Goal: Transaction & Acquisition: Purchase product/service

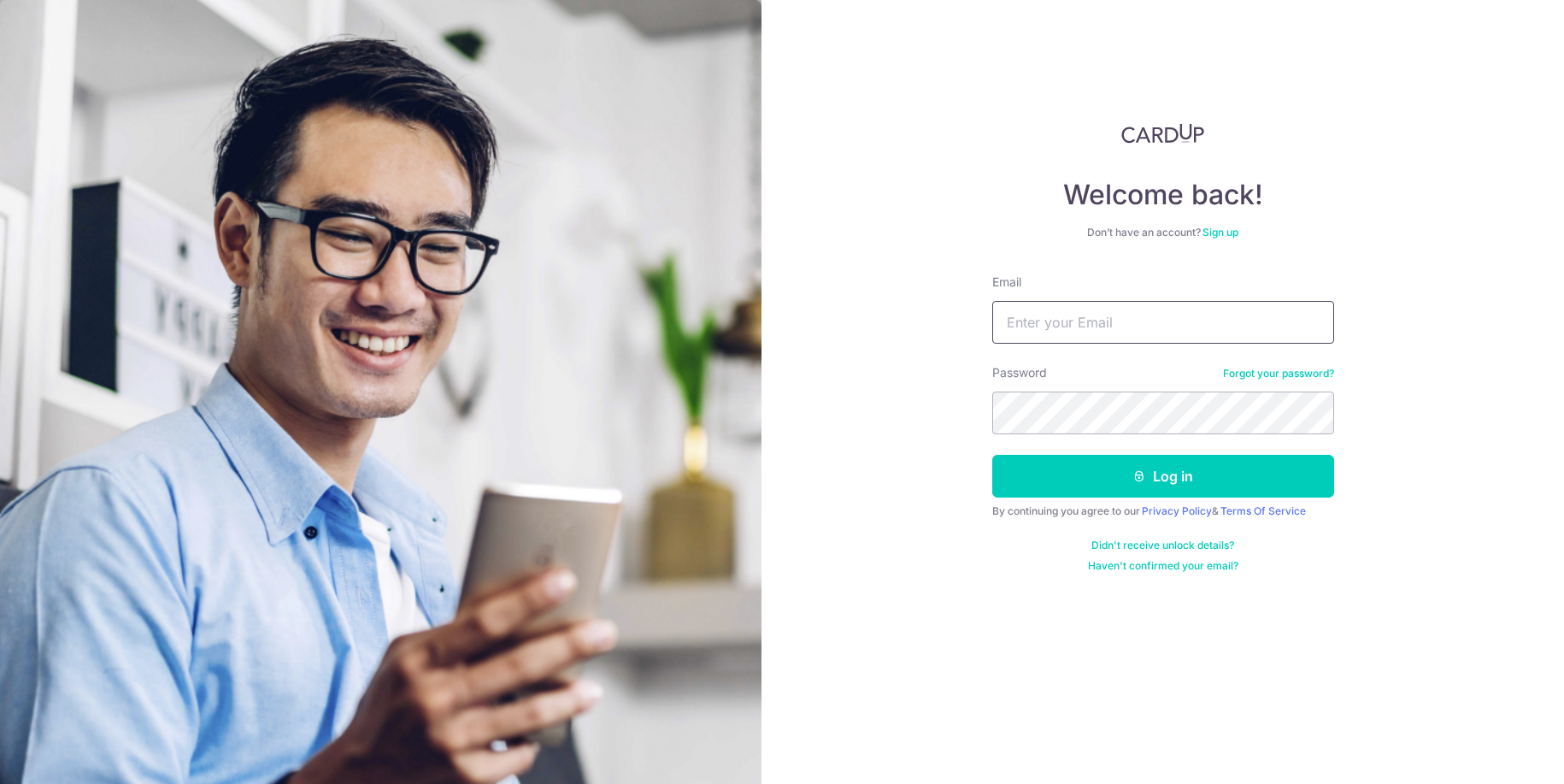
click at [1128, 316] on input "Email" at bounding box center [1164, 322] width 342 height 43
type input "[EMAIL_ADDRESS][DOMAIN_NAME]"
click at [993, 455] on button "Log in" at bounding box center [1164, 476] width 342 height 43
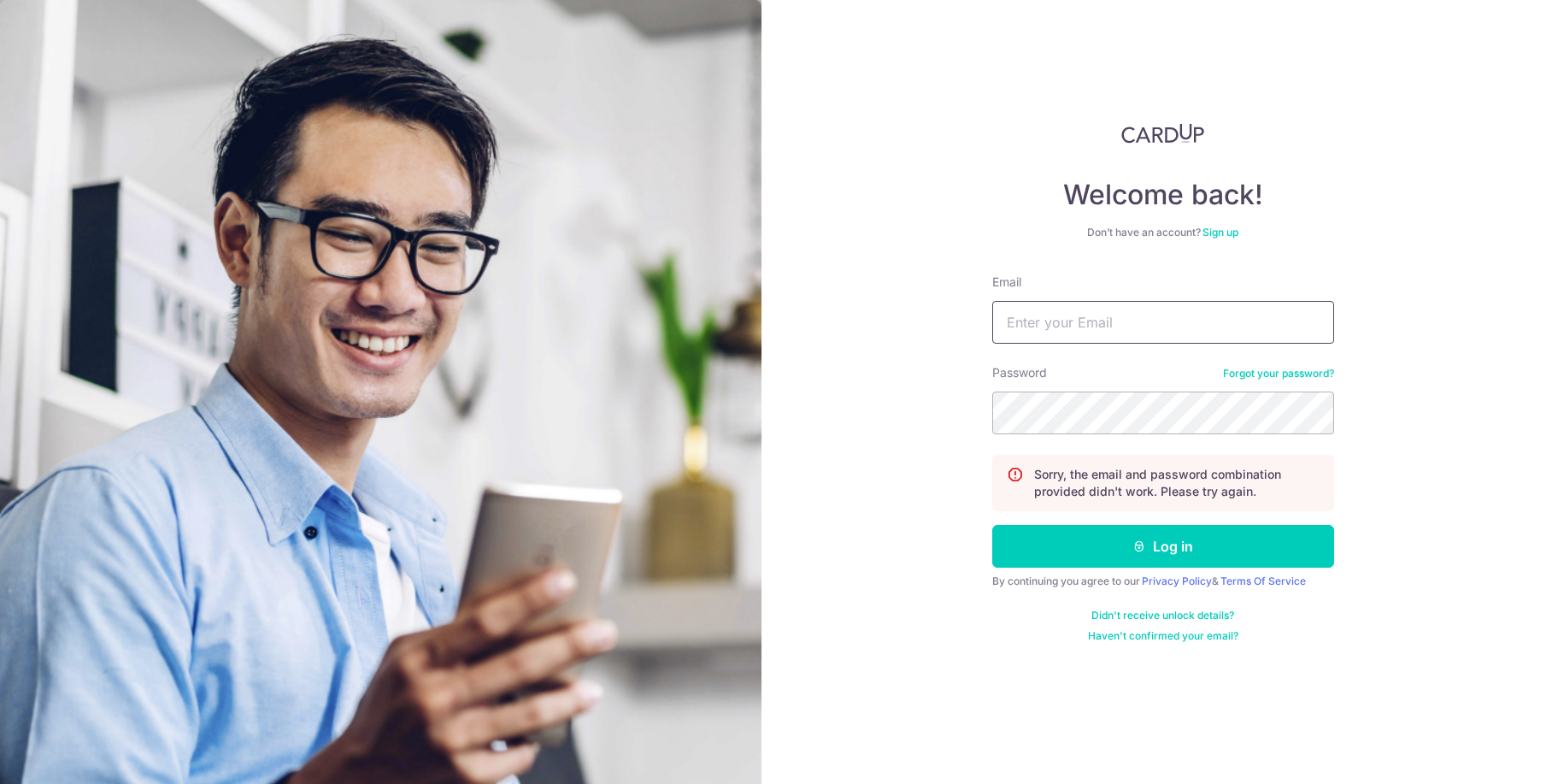
click at [1208, 322] on input "Email" at bounding box center [1164, 322] width 342 height 43
type input "[EMAIL_ADDRESS][DOMAIN_NAME]"
click at [993, 524] on button "Log in" at bounding box center [1164, 546] width 342 height 43
click at [1154, 306] on input "Email" at bounding box center [1164, 322] width 342 height 43
type input "[EMAIL_ADDRESS][DOMAIN_NAME]"
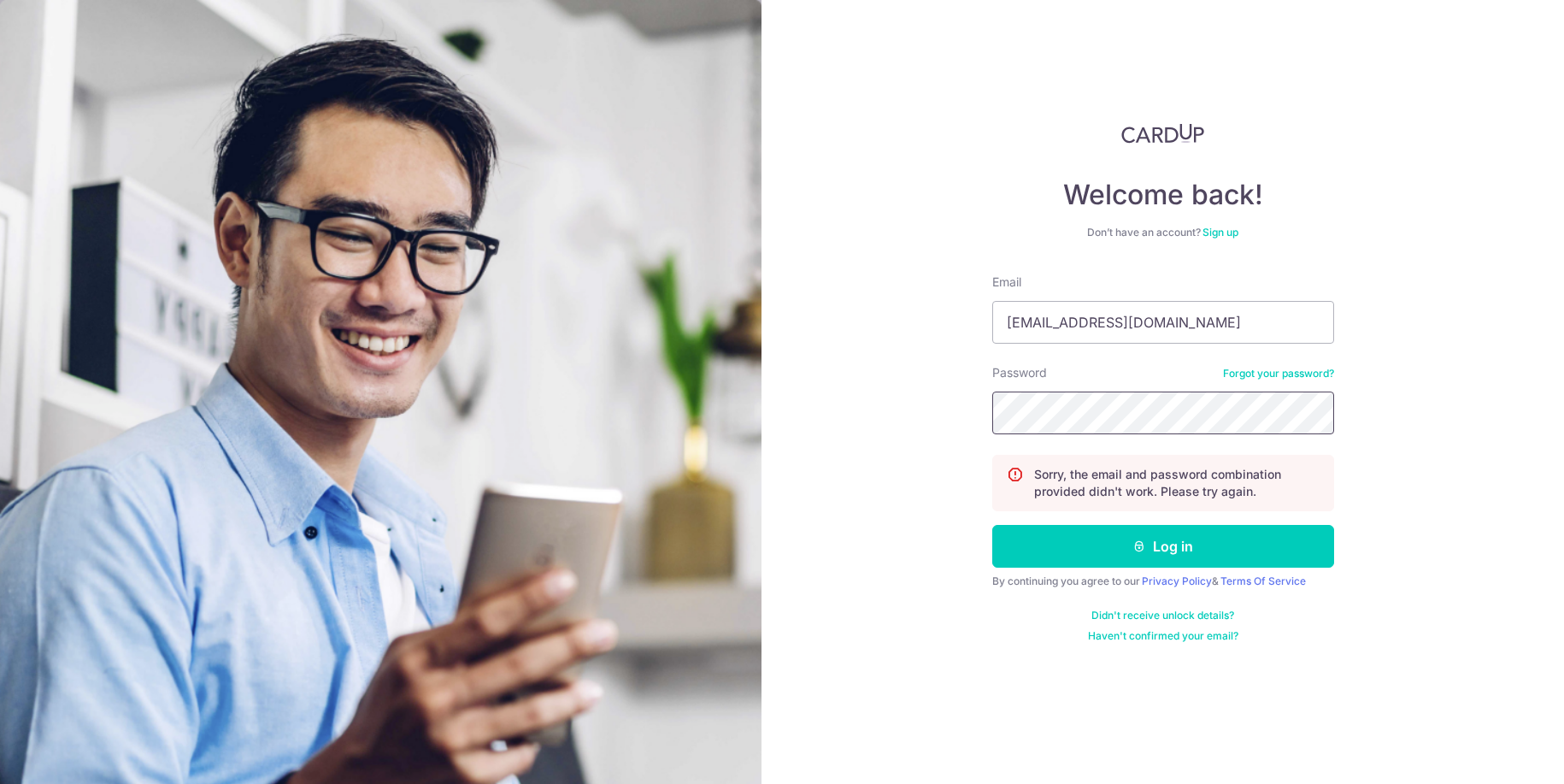
click at [993, 524] on button "Log in" at bounding box center [1164, 546] width 342 height 43
click at [1186, 332] on input "Email" at bounding box center [1164, 322] width 342 height 43
type input "[EMAIL_ADDRESS][DOMAIN_NAME]"
click at [1161, 545] on button "Log in" at bounding box center [1164, 546] width 342 height 43
click at [1035, 312] on input "Email" at bounding box center [1164, 322] width 342 height 43
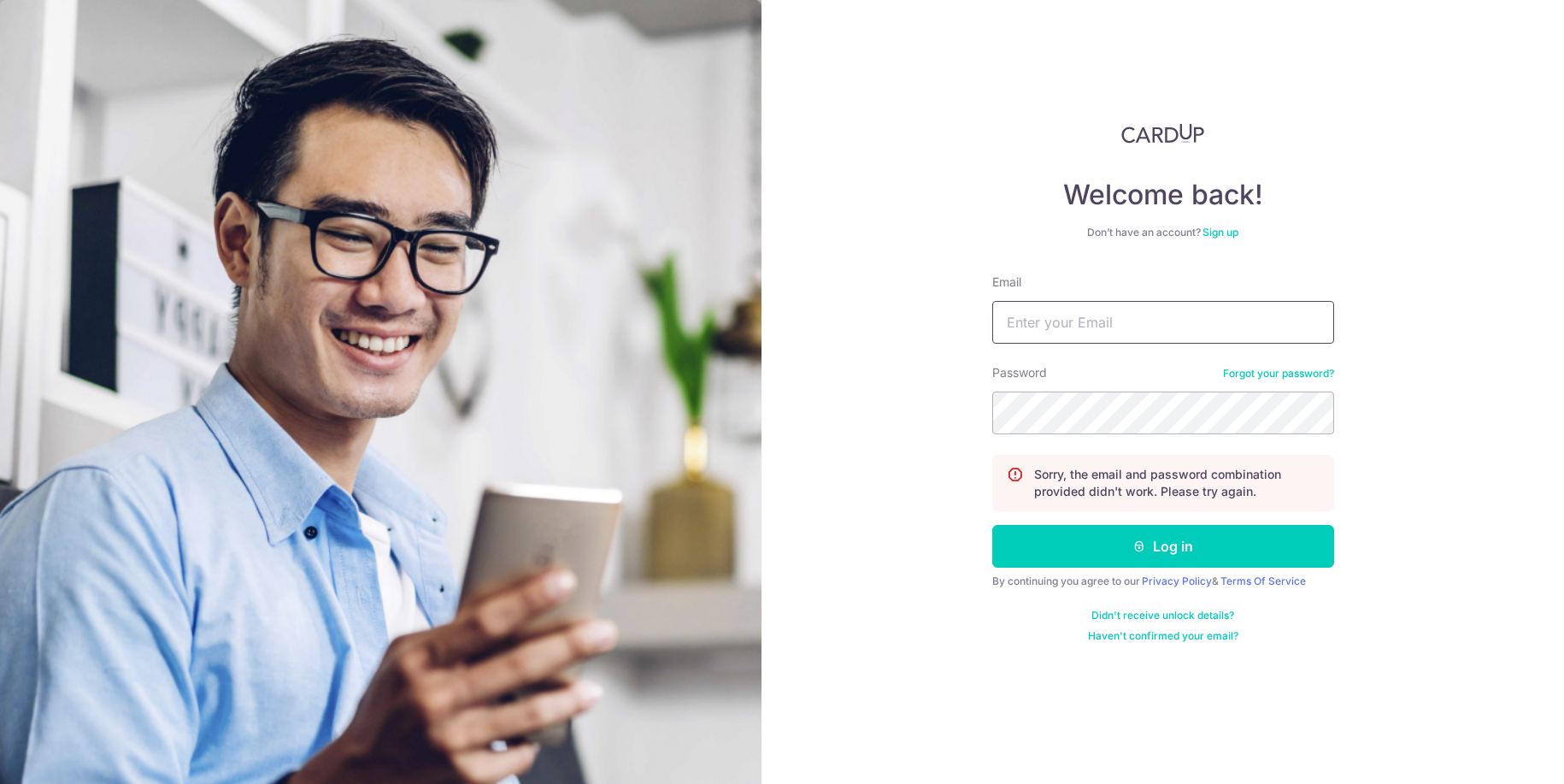
type input "[EMAIL_ADDRESS][DOMAIN_NAME]"
click at [993, 524] on button "Log in" at bounding box center [1164, 546] width 342 height 43
click at [1100, 310] on input "Email" at bounding box center [1164, 322] width 342 height 43
type input "[EMAIL_ADDRESS][DOMAIN_NAME]"
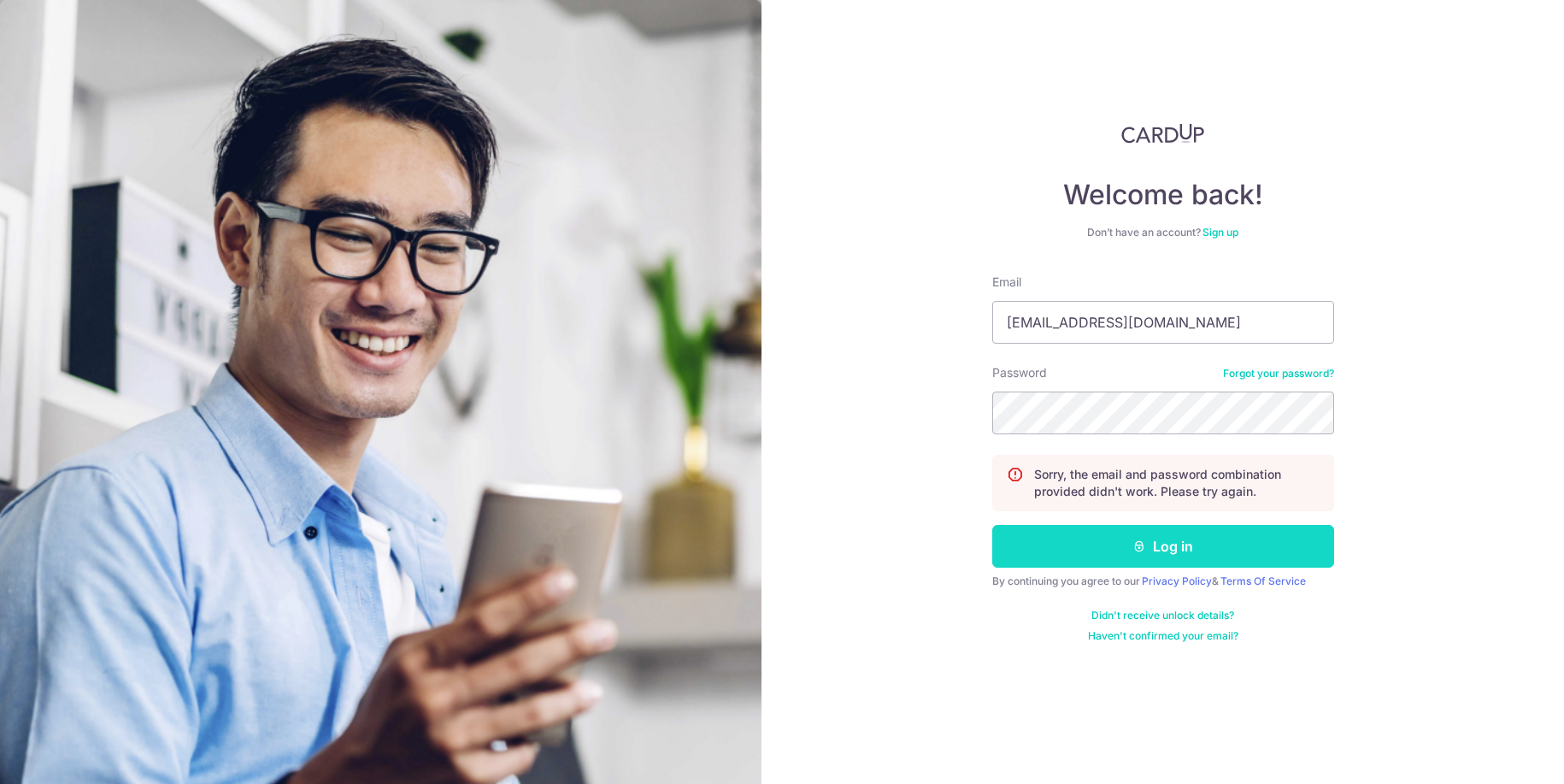
click at [1165, 556] on button "Log in" at bounding box center [1164, 546] width 342 height 43
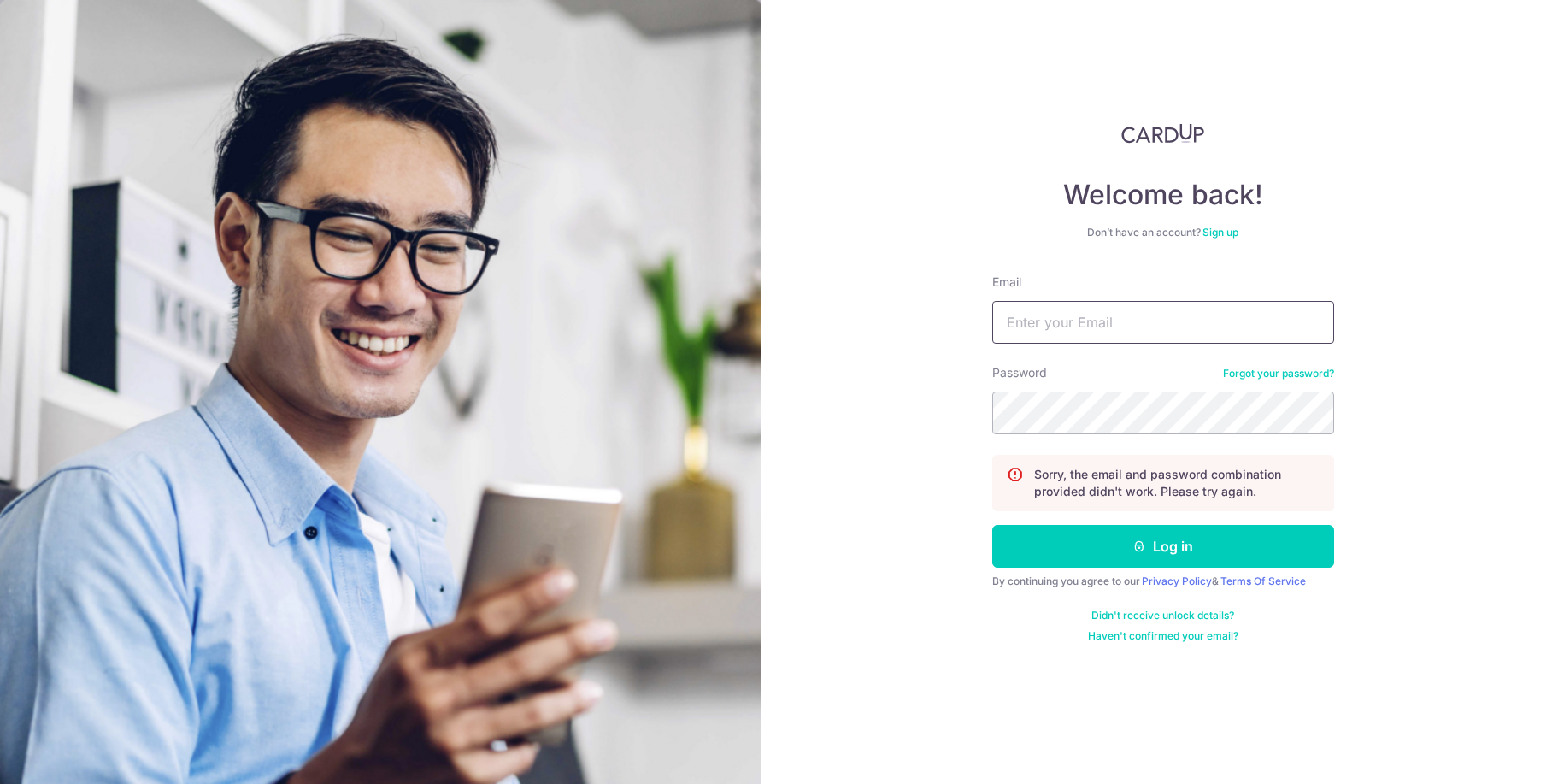
click at [1051, 329] on input "Email" at bounding box center [1164, 322] width 342 height 43
type input "[EMAIL_ADDRESS][DOMAIN_NAME]"
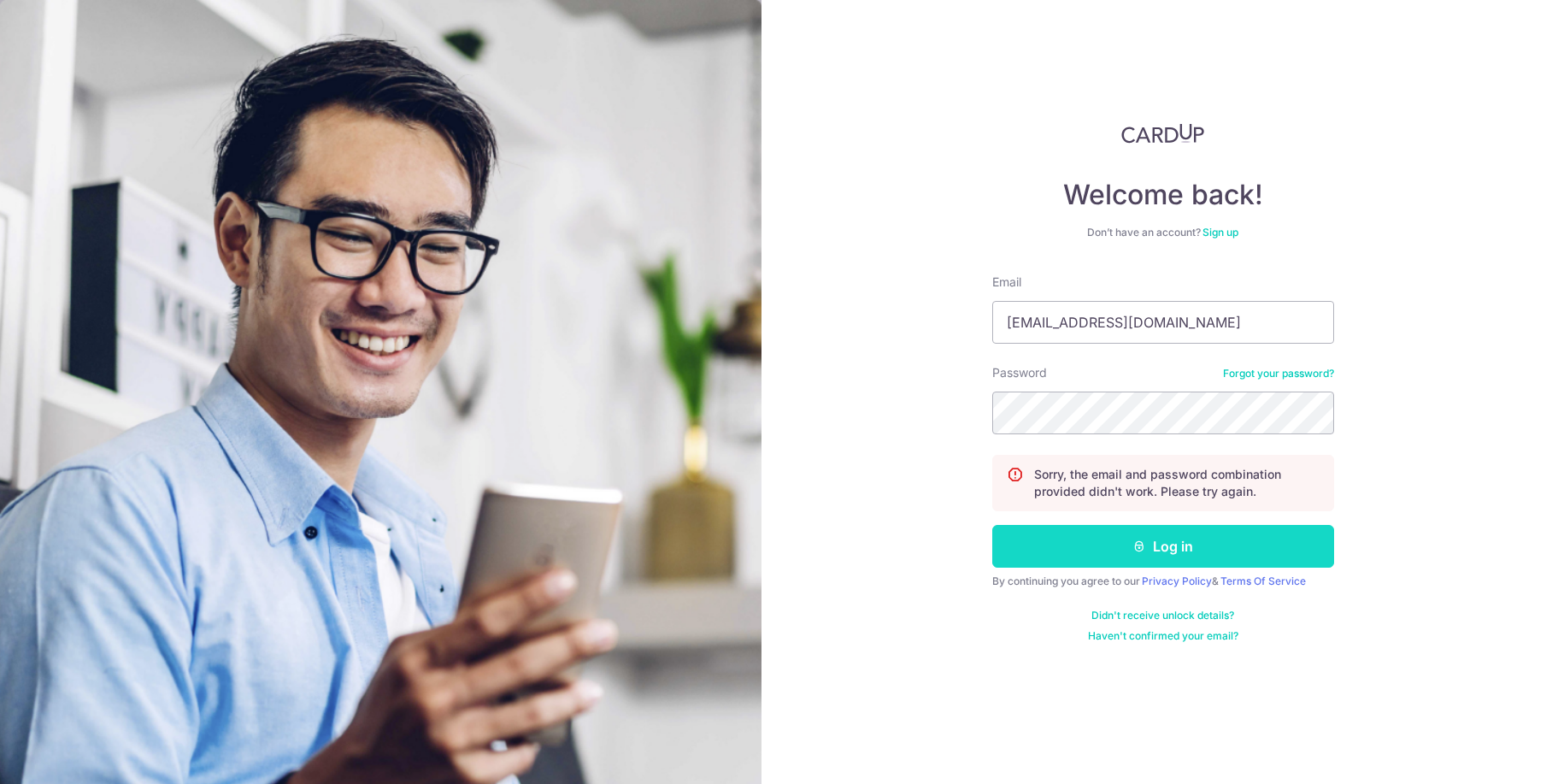
click at [1151, 548] on button "Log in" at bounding box center [1164, 546] width 342 height 43
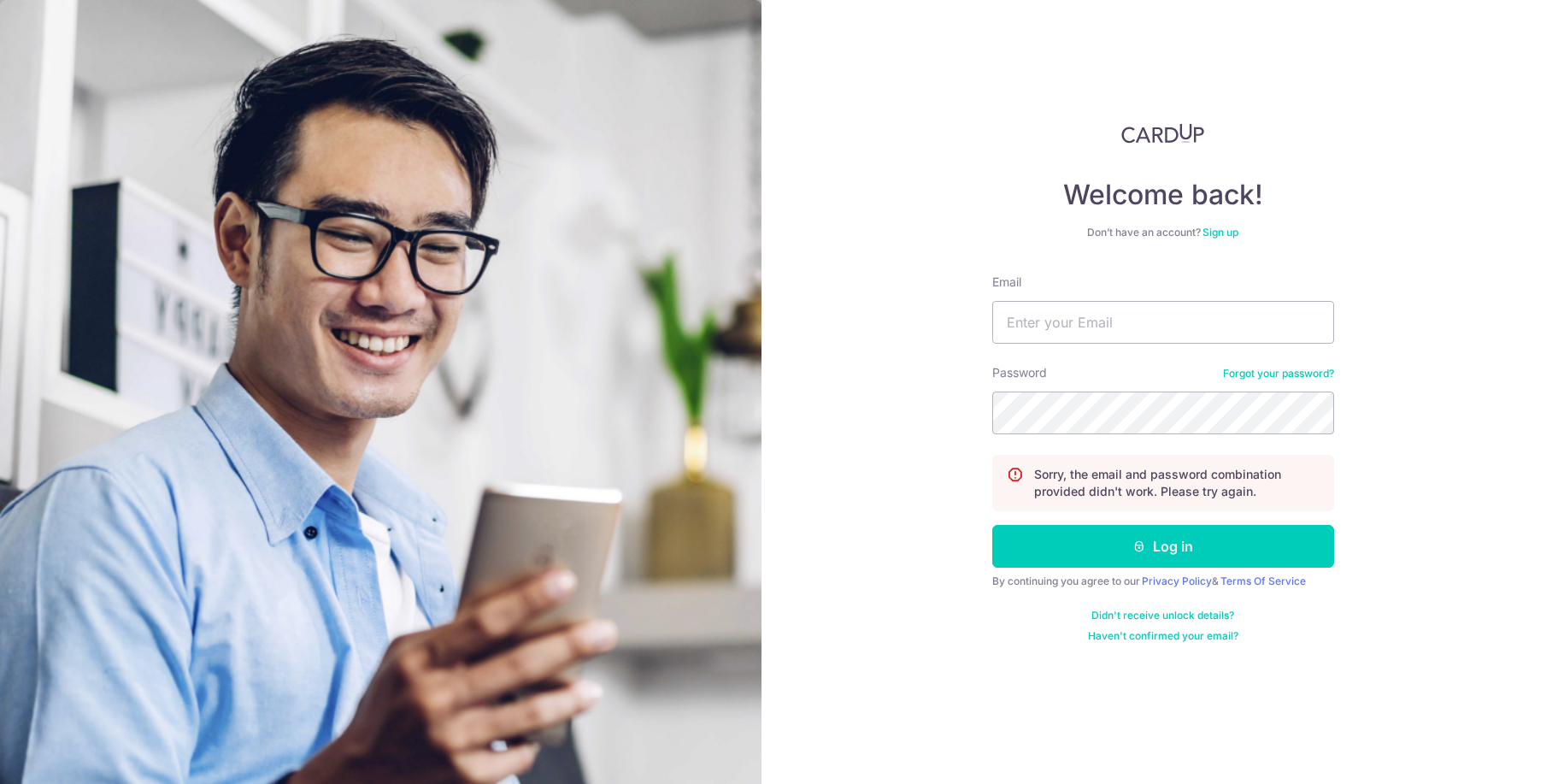
click at [1298, 371] on link "Forgot your password?" at bounding box center [1279, 373] width 112 height 14
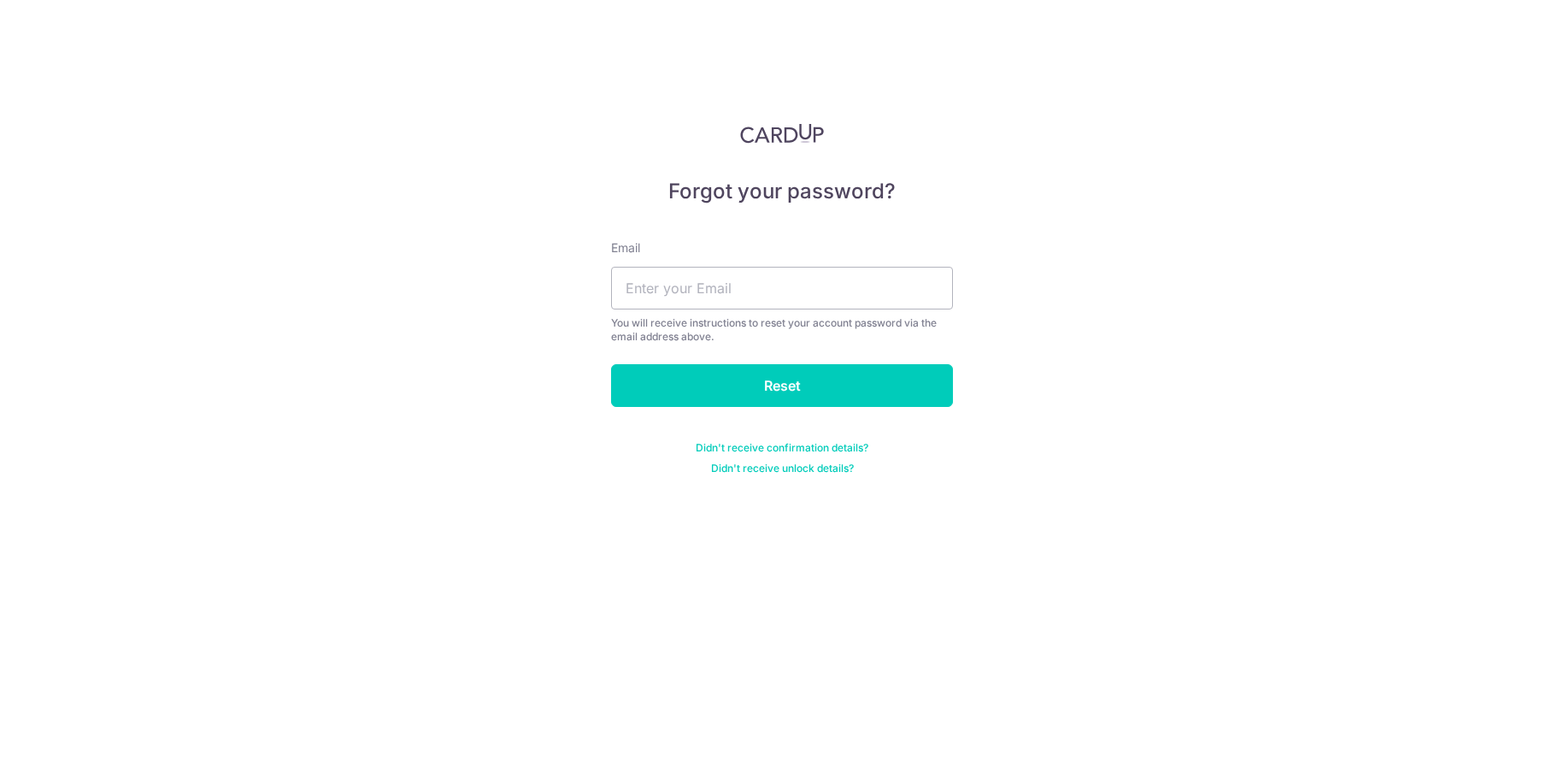
click at [735, 266] on div "Email You will receive instructions to reset your account password via the emai…" at bounding box center [782, 291] width 342 height 104
click at [749, 283] on input "text" at bounding box center [782, 288] width 342 height 43
type input "[EMAIL_ADDRESS][DOMAIN_NAME]"
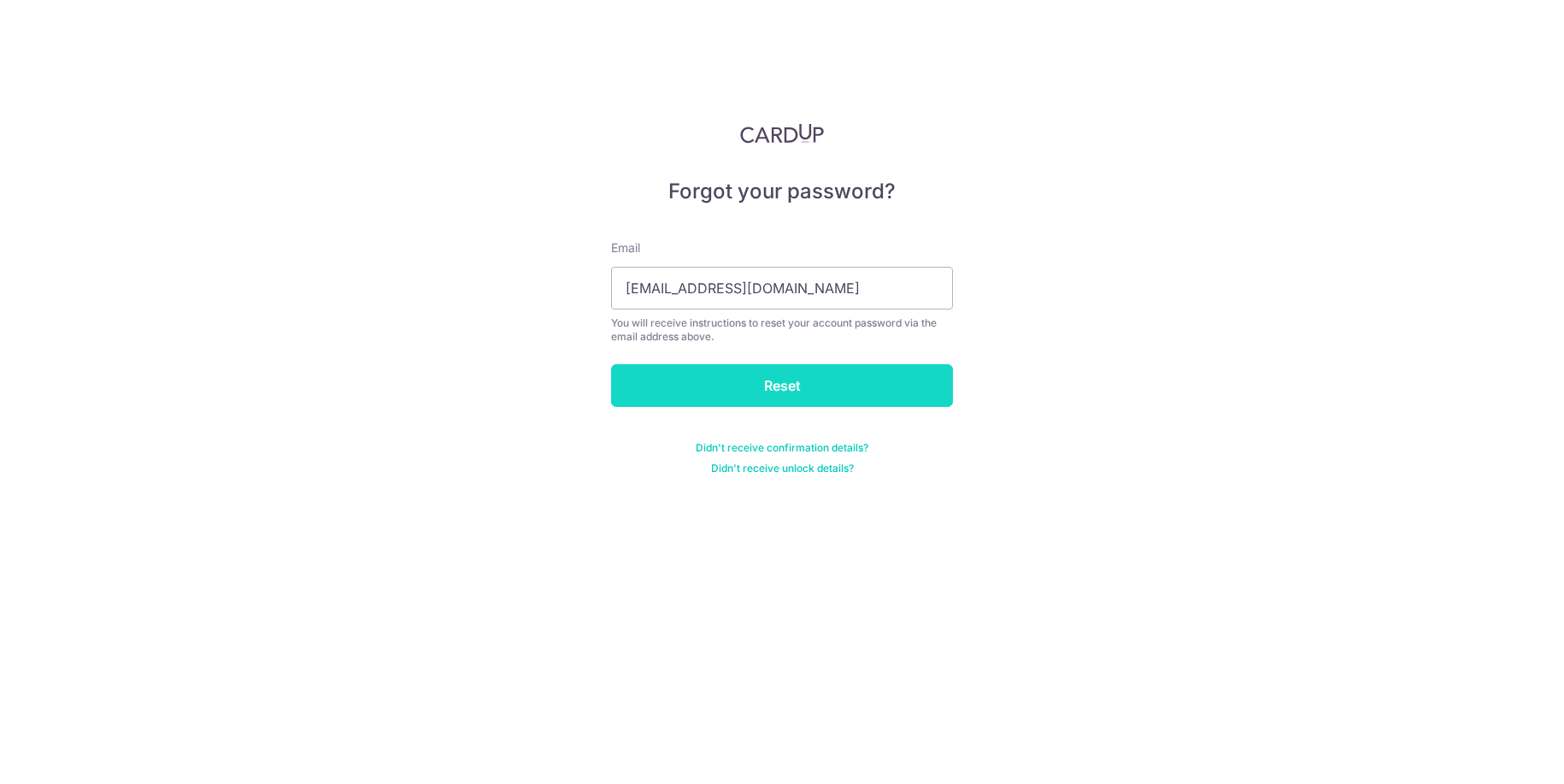
click at [771, 384] on input "Reset" at bounding box center [782, 385] width 342 height 43
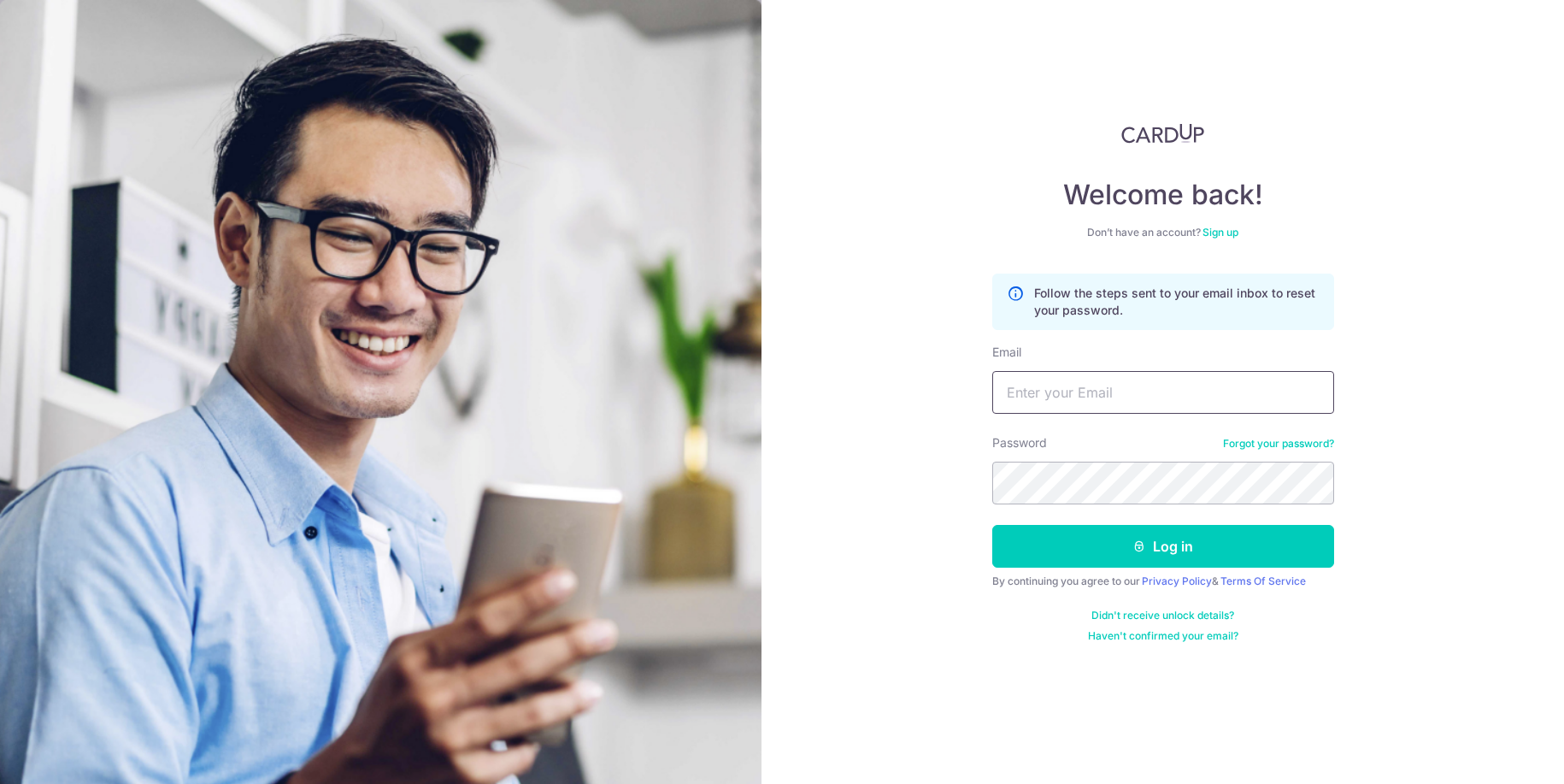
click at [1107, 376] on input "Email" at bounding box center [1164, 392] width 342 height 43
type input "[EMAIL_ADDRESS][DOMAIN_NAME]"
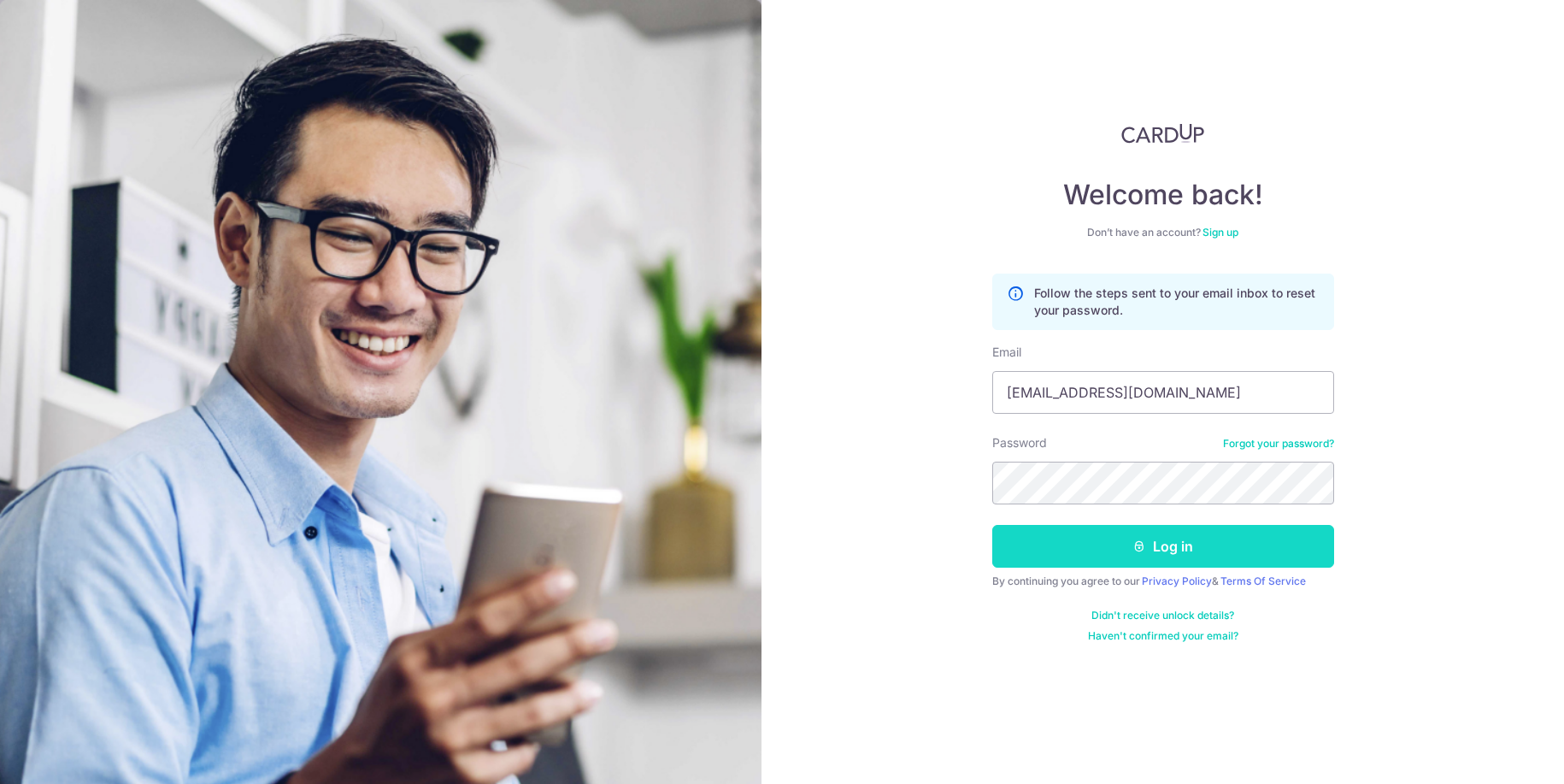
click at [1053, 558] on button "Log in" at bounding box center [1164, 546] width 342 height 43
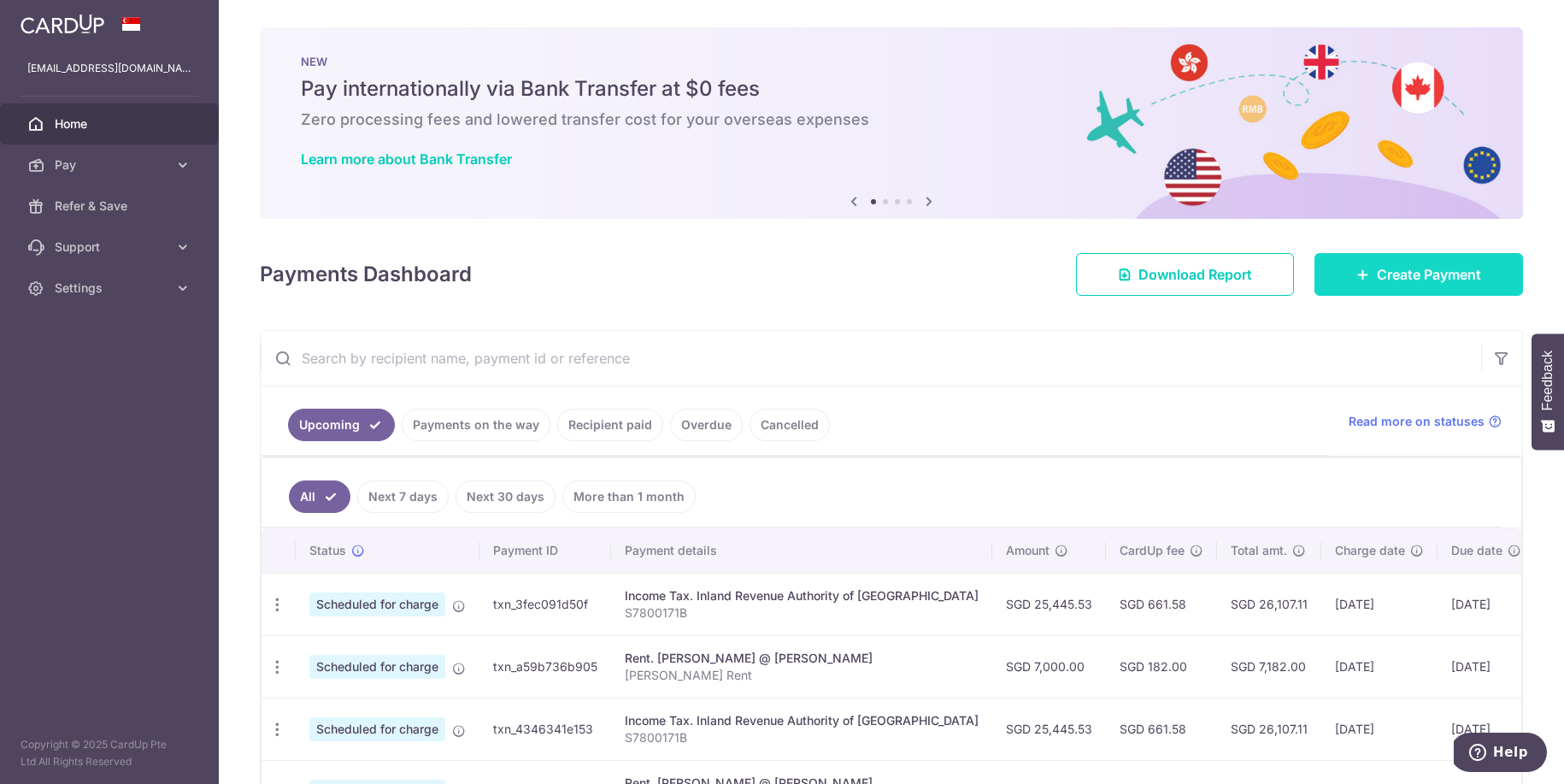
click at [1392, 282] on span "Create Payment" at bounding box center [1430, 274] width 104 height 20
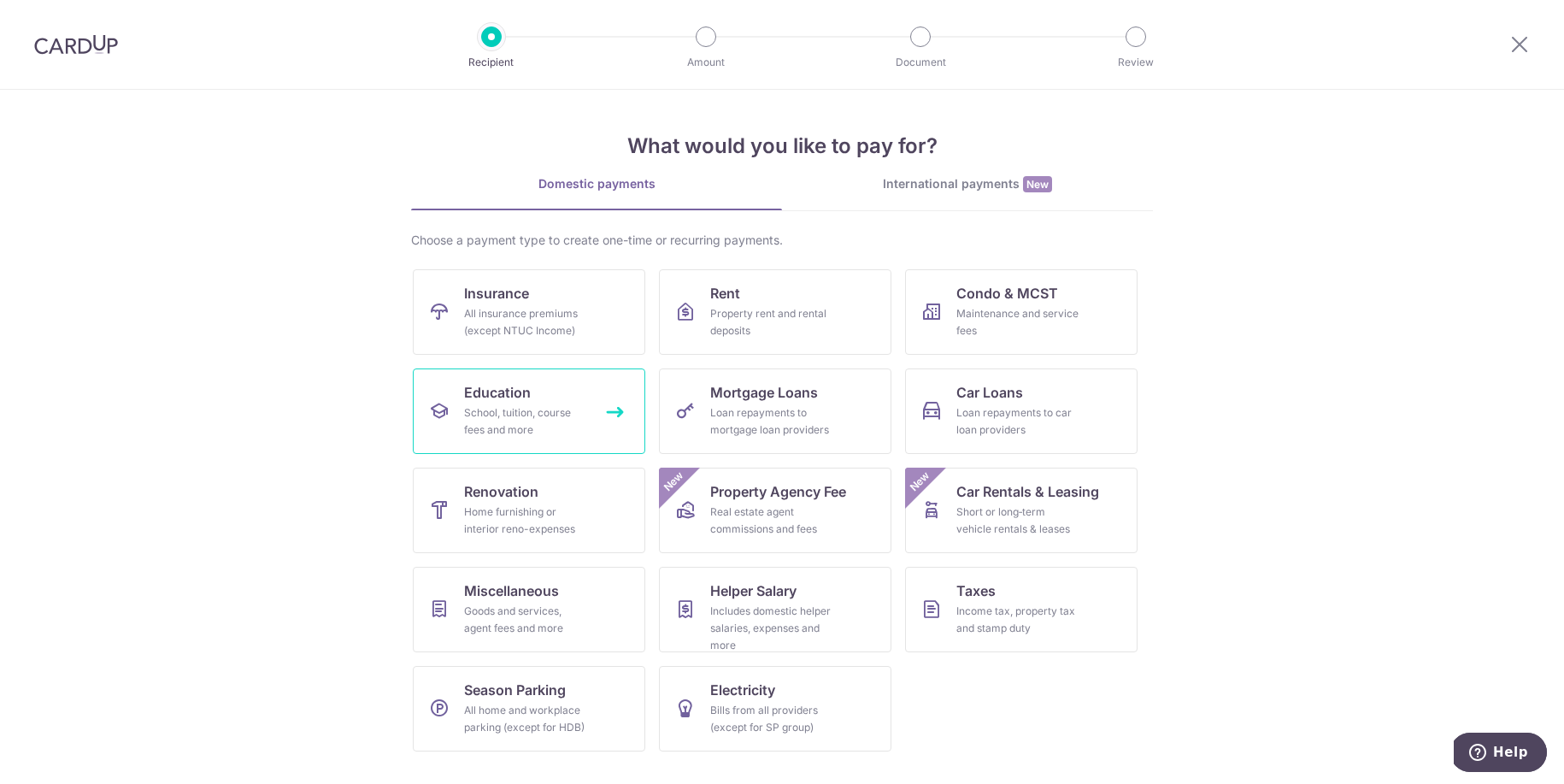
click at [535, 424] on div "School, tuition, course fees and more" at bounding box center [526, 420] width 123 height 34
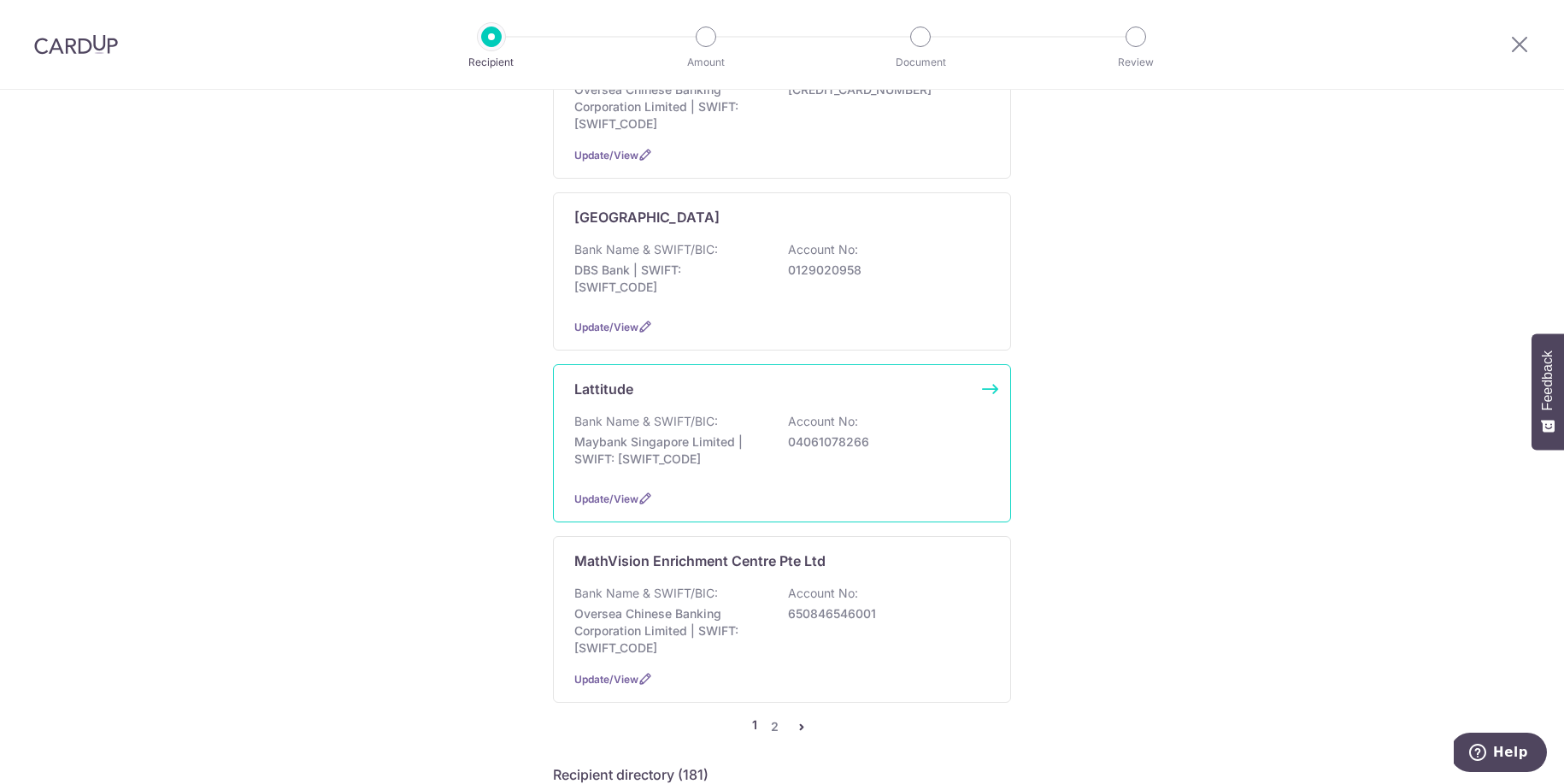
scroll to position [1295, 0]
click at [719, 395] on div "Lattitude" at bounding box center [771, 386] width 395 height 20
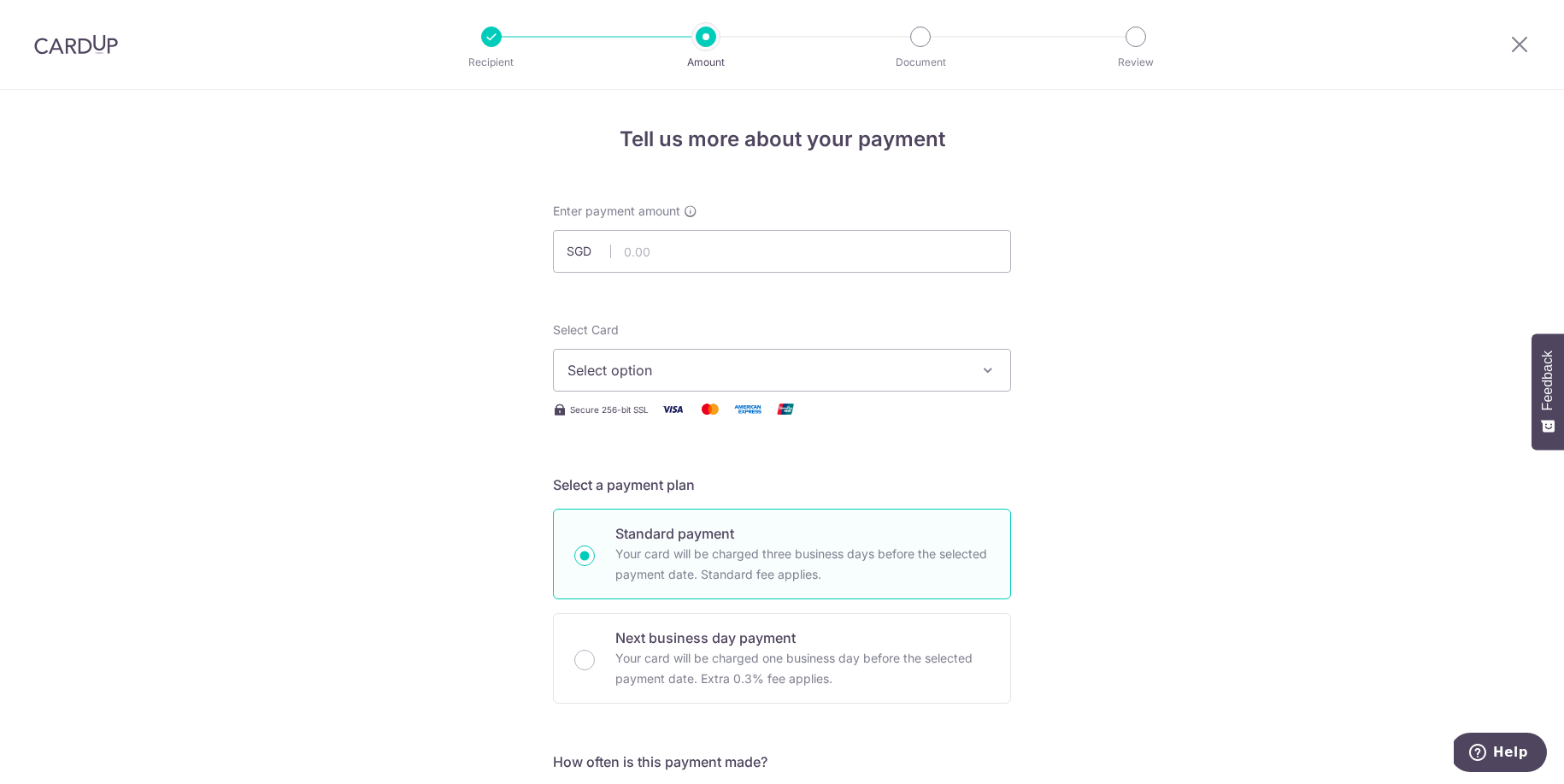
scroll to position [6, 0]
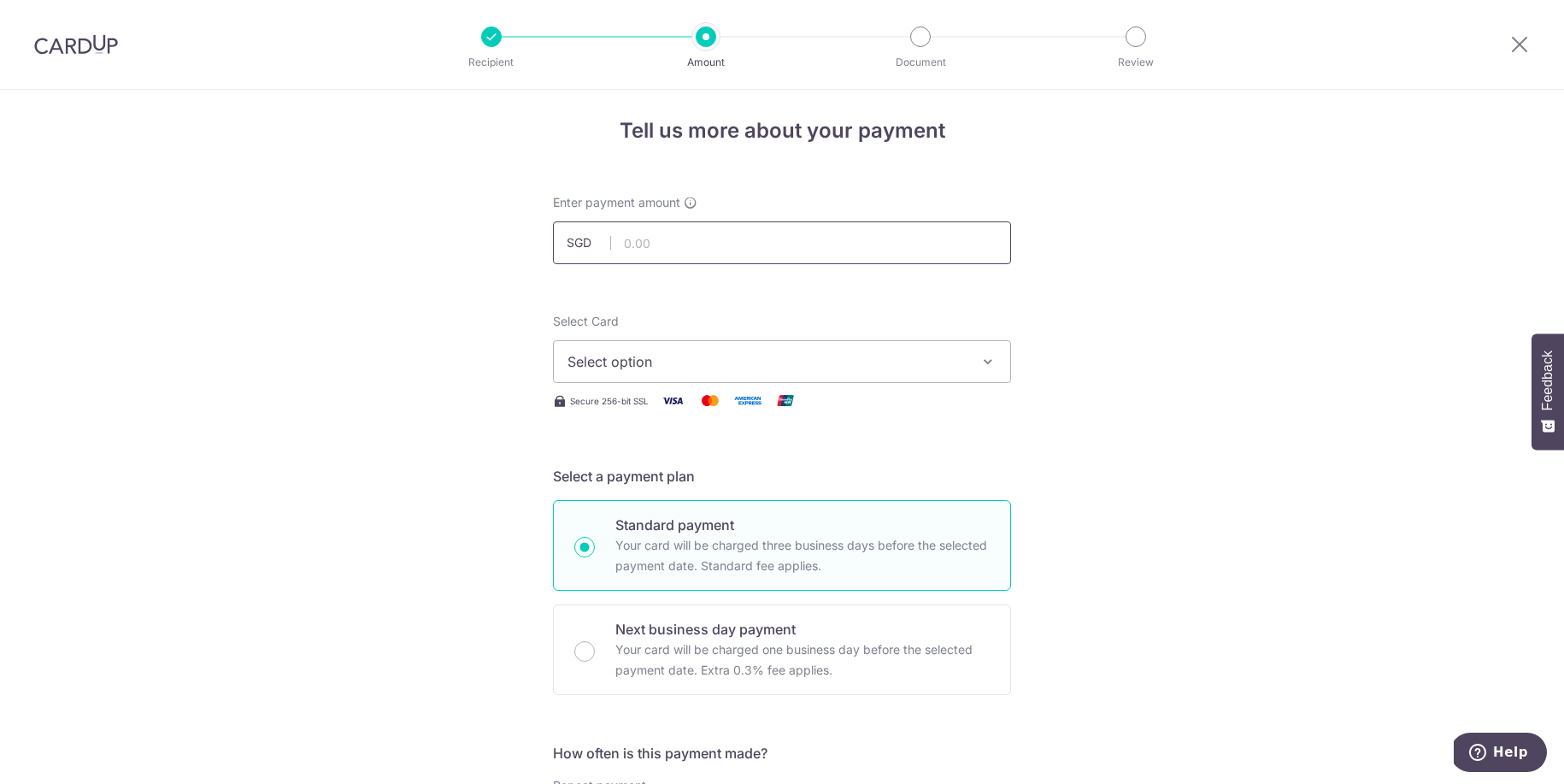
click at [705, 232] on input "text" at bounding box center [782, 242] width 458 height 43
type input "720.00"
click at [639, 357] on span "Select option" at bounding box center [767, 364] width 399 height 20
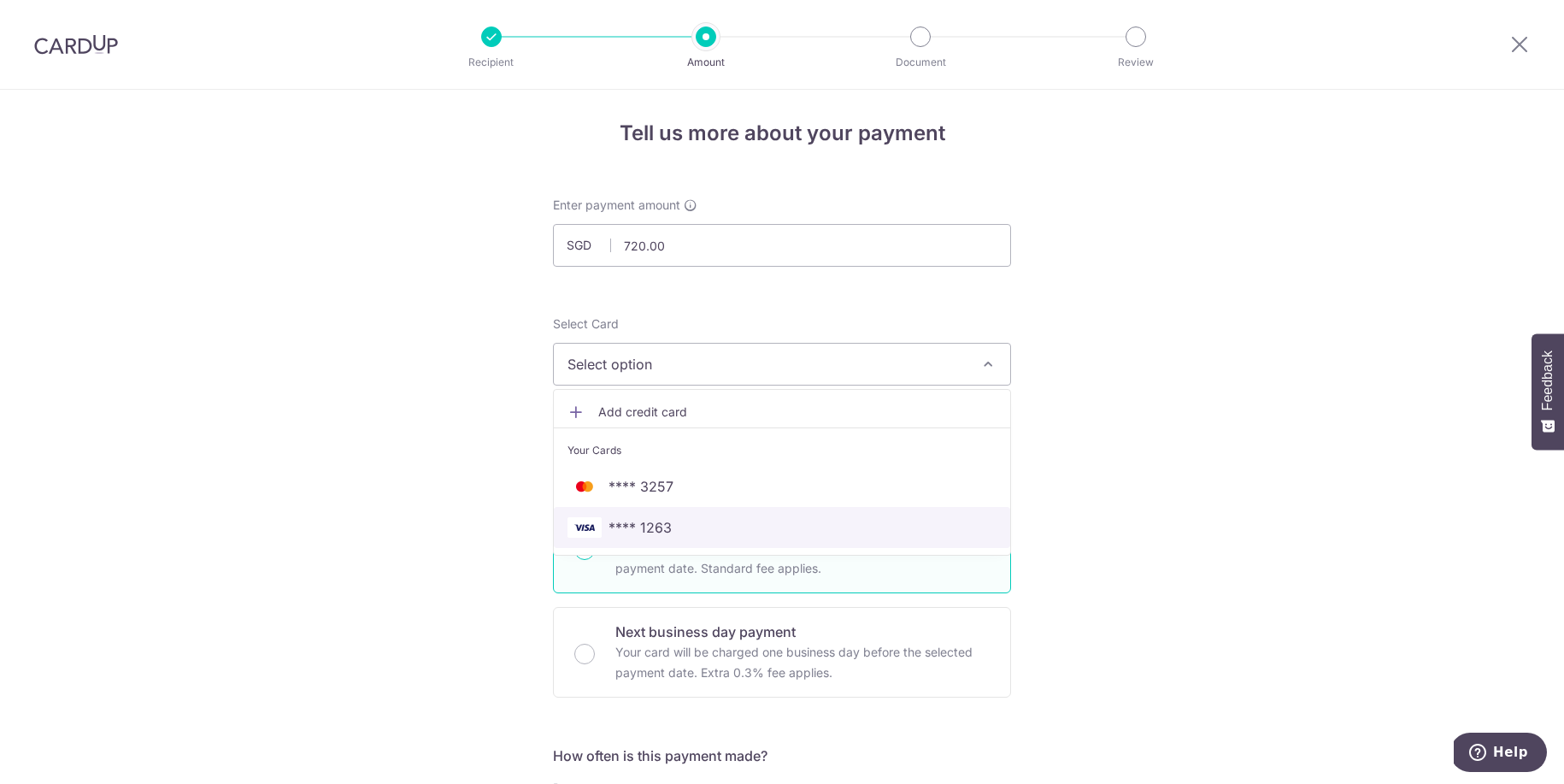
click at [671, 519] on span "**** 1263" at bounding box center [782, 527] width 429 height 20
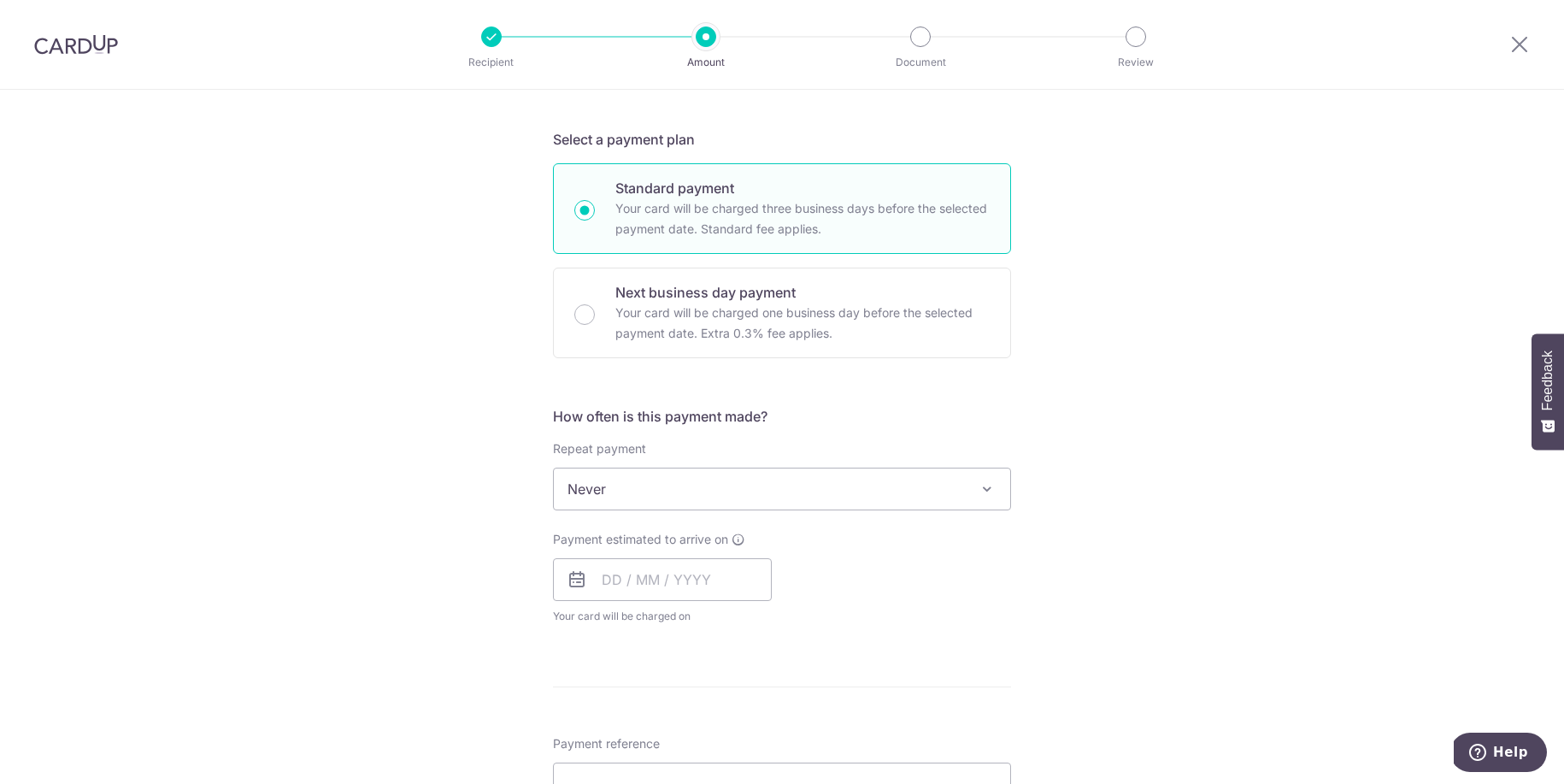
scroll to position [350, 0]
click at [629, 483] on span "Never" at bounding box center [782, 483] width 456 height 41
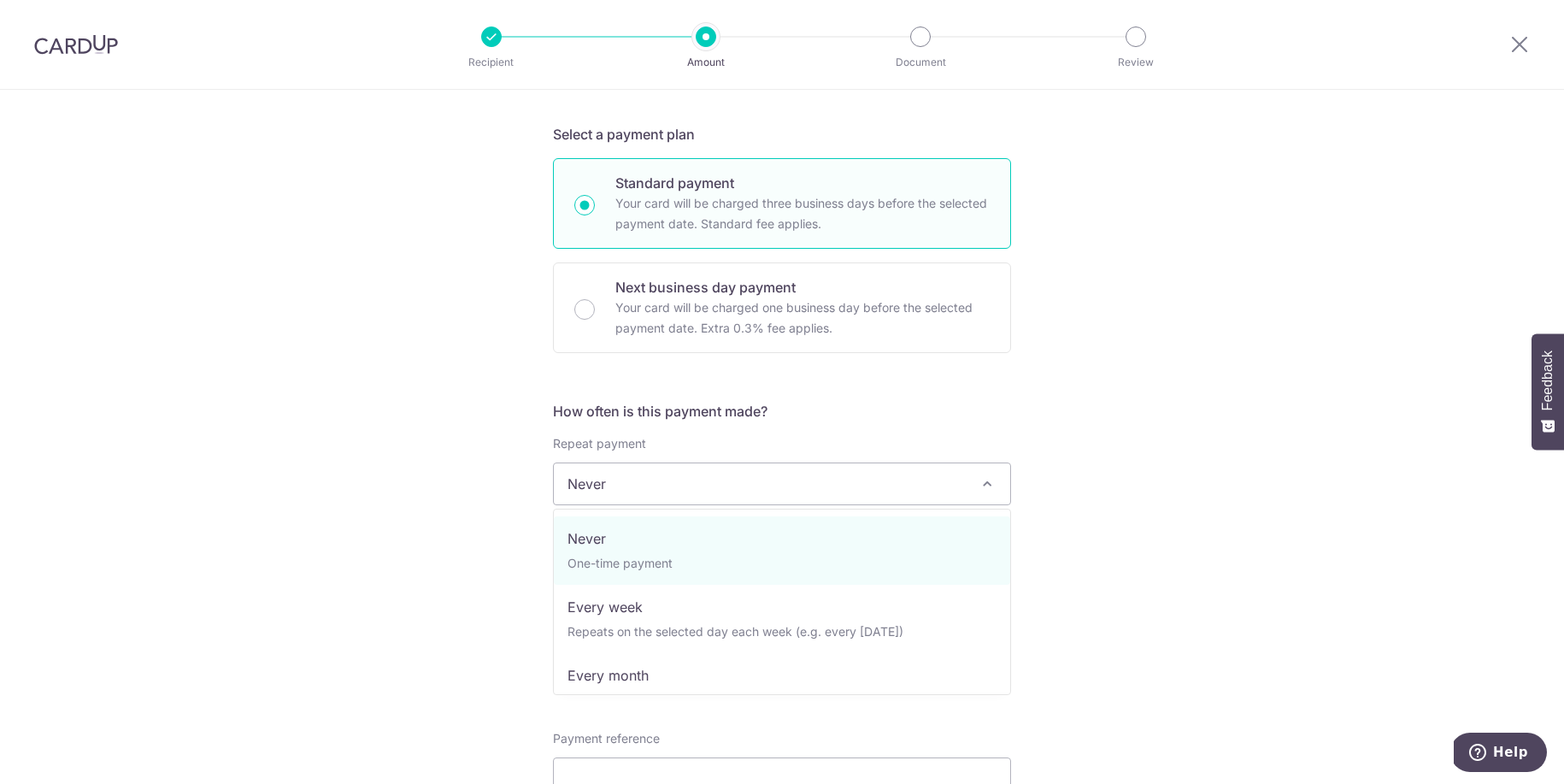
click at [629, 483] on span "Never" at bounding box center [782, 483] width 456 height 41
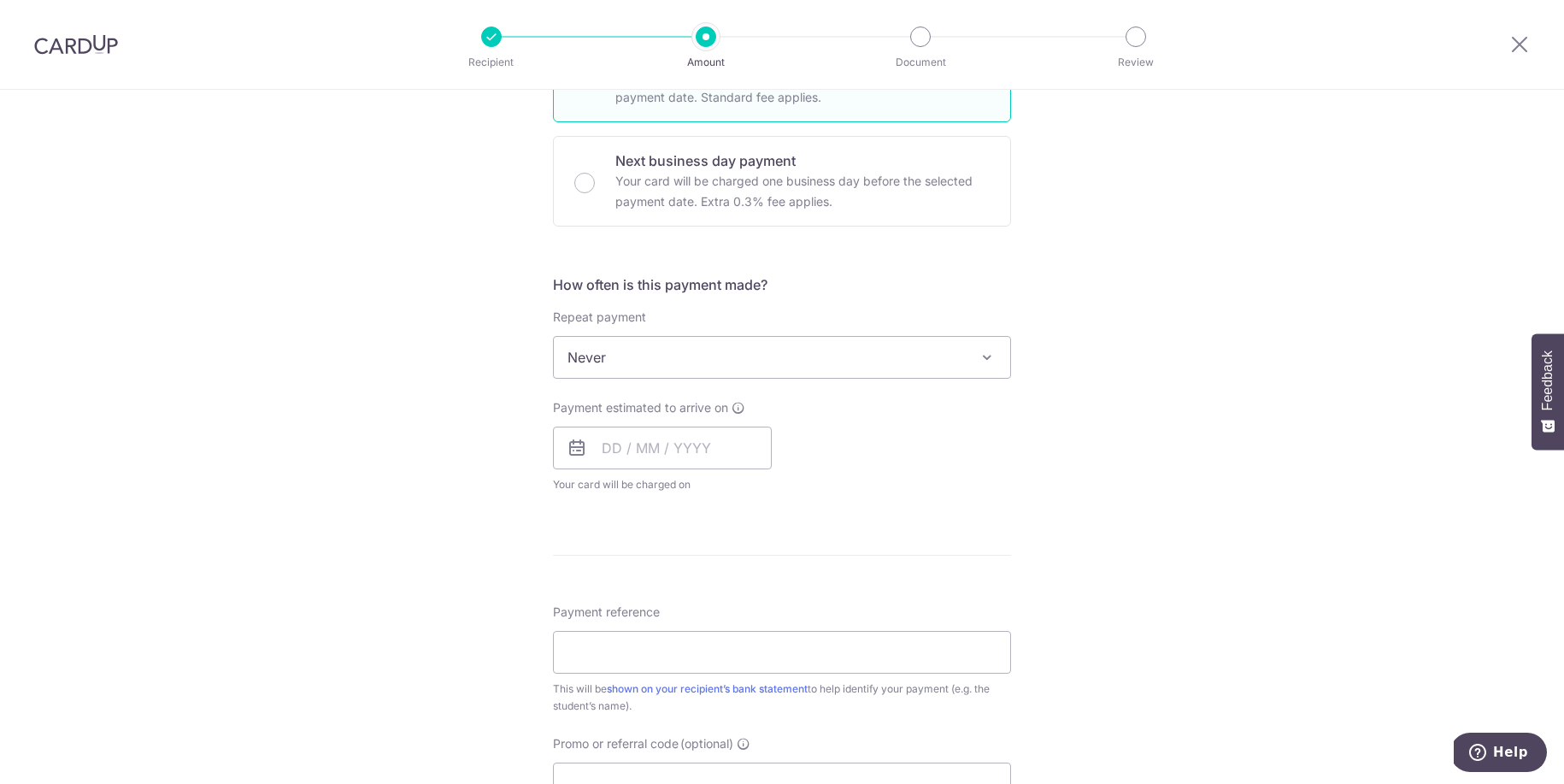
scroll to position [482, 0]
click at [622, 448] on input "text" at bounding box center [662, 443] width 218 height 43
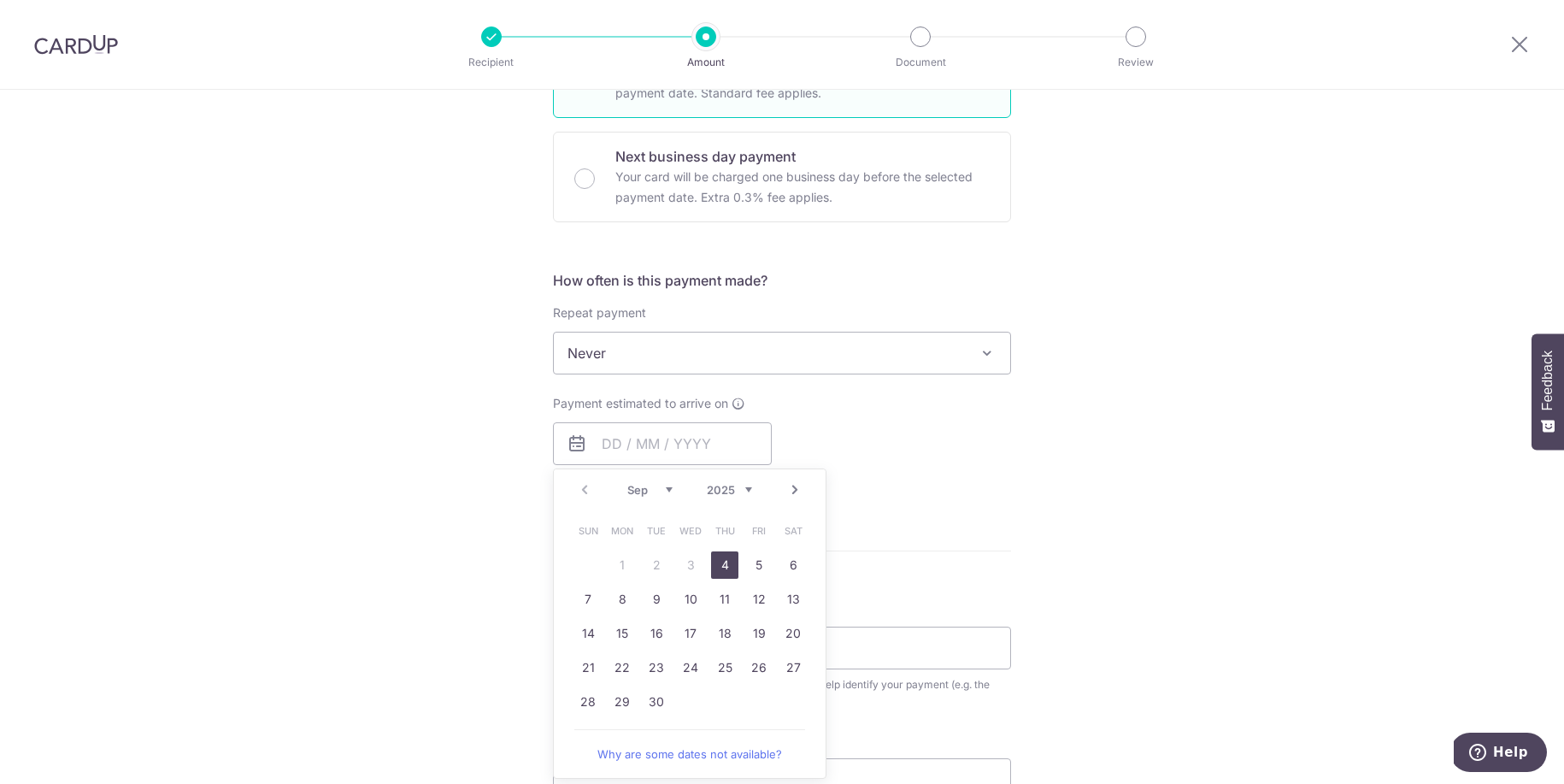
click at [728, 560] on link "4" at bounding box center [725, 565] width 27 height 27
type input "04/09/2025"
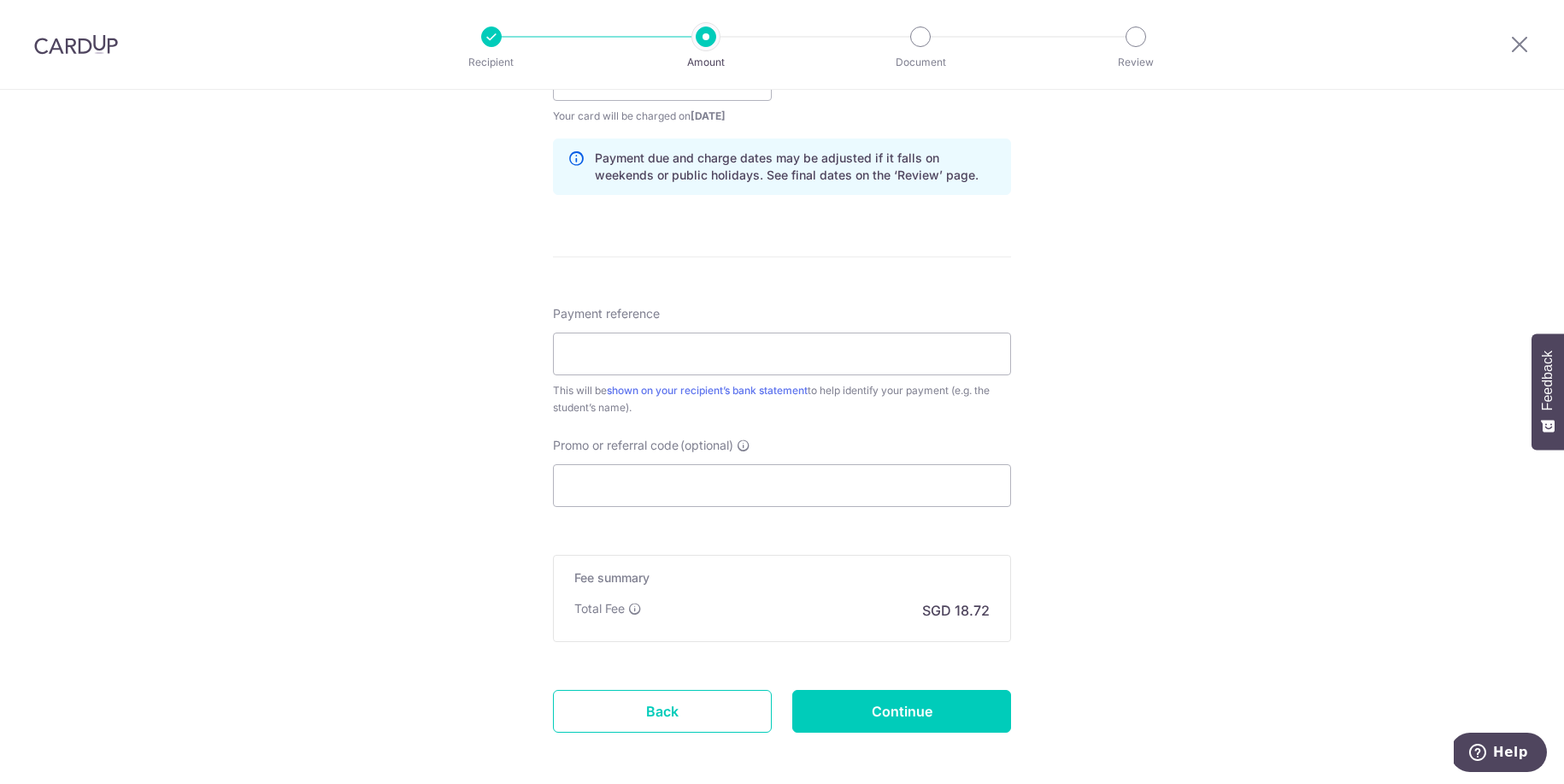
scroll to position [848, 0]
click at [603, 349] on input "Payment reference" at bounding box center [782, 351] width 458 height 43
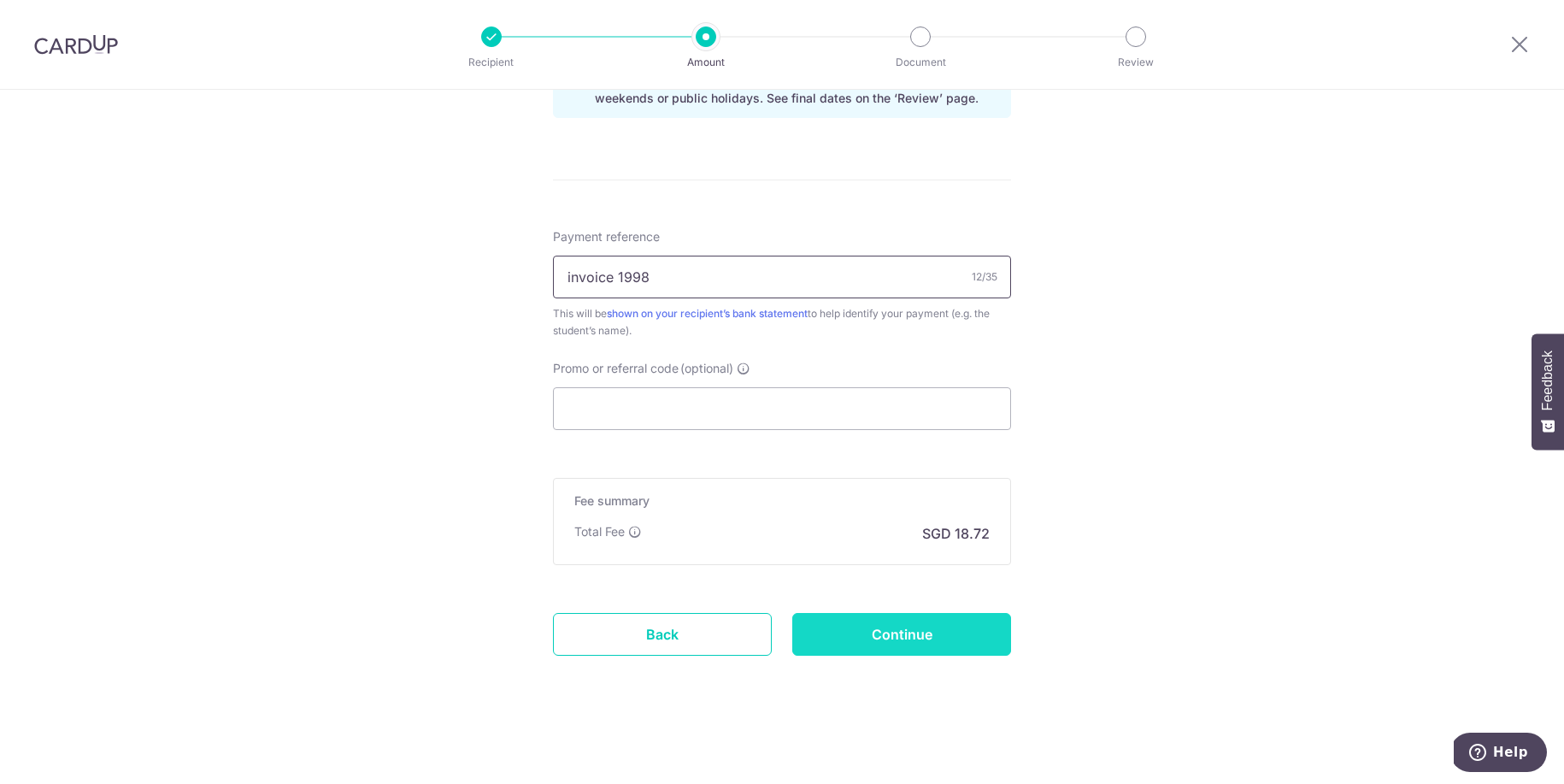
type input "invoice 1998"
click at [945, 640] on input "Continue" at bounding box center [901, 634] width 218 height 43
type input "Create Schedule"
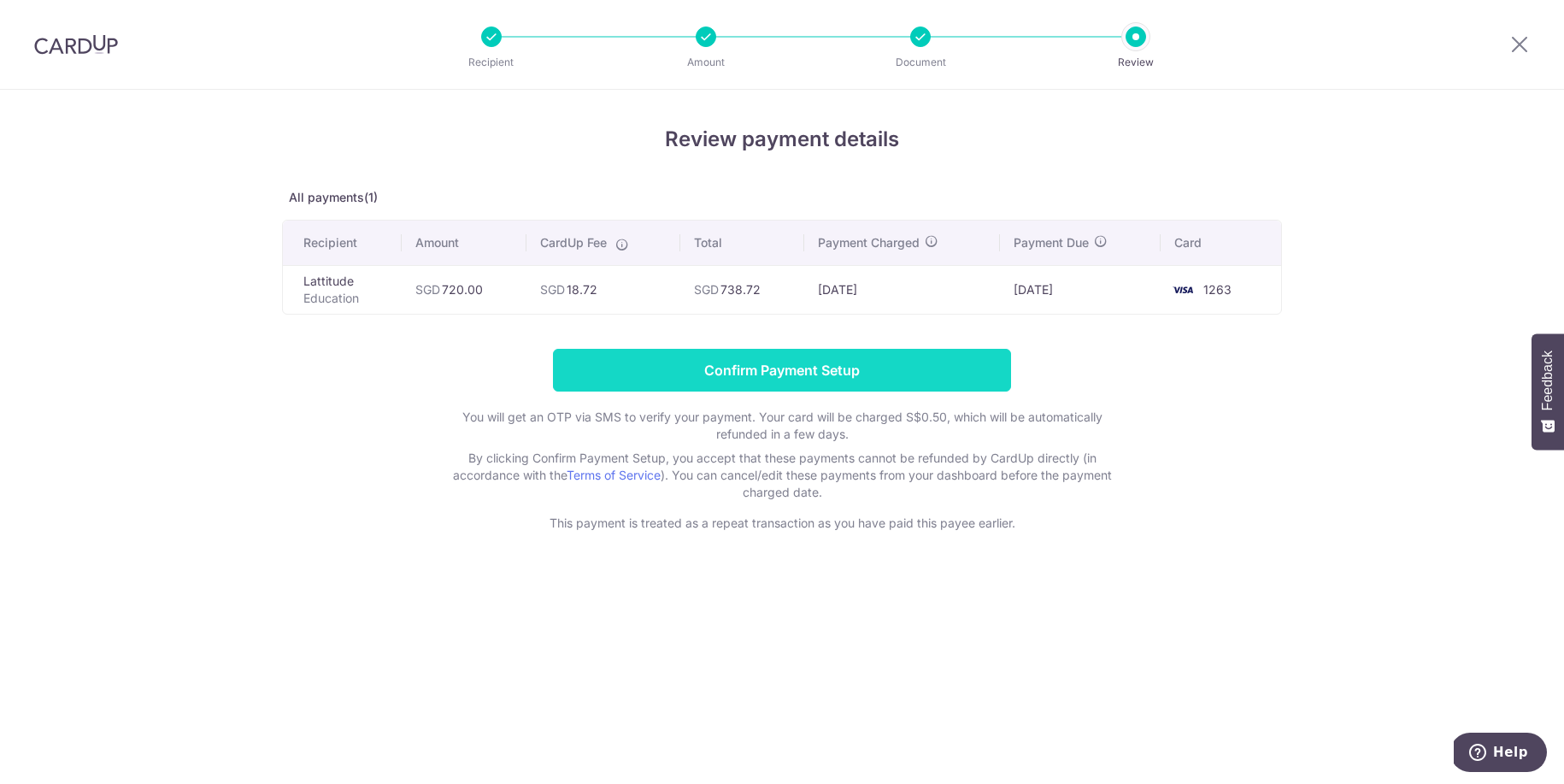
click at [816, 366] on input "Confirm Payment Setup" at bounding box center [782, 370] width 458 height 43
